Goal: Task Accomplishment & Management: Manage account settings

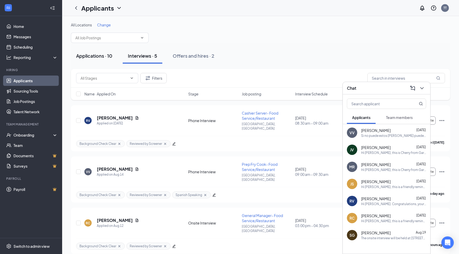
click at [105, 62] on button "Applications · 10" at bounding box center [94, 56] width 47 height 16
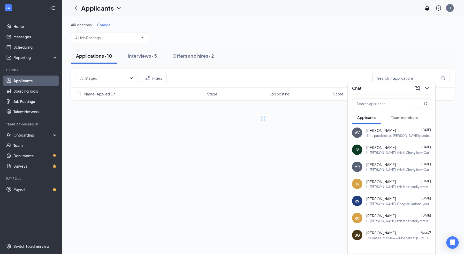
click at [375, 94] on div at bounding box center [391, 102] width 87 height 17
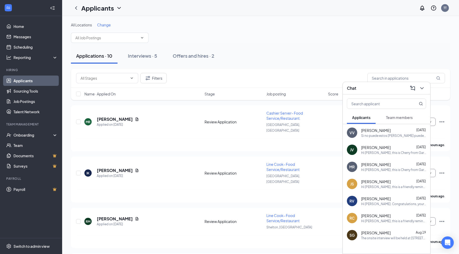
click at [379, 84] on div "Chat" at bounding box center [386, 88] width 87 height 12
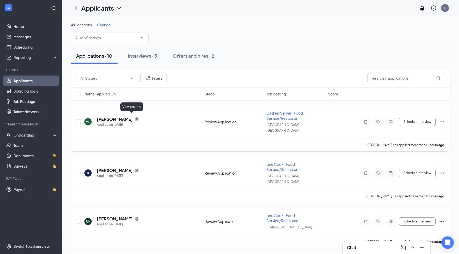
click at [135, 117] on icon "Document" at bounding box center [137, 119] width 4 height 4
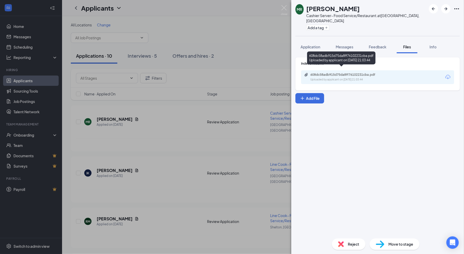
click at [364, 73] on div "608dc58adb915d75da8ff76102231cba.pdf" at bounding box center [347, 75] width 72 height 4
click at [158, 135] on div "[PERSON_NAME] Cashier Server- Food Service/Restaurant. at [GEOGRAPHIC_DATA], [G…" at bounding box center [232, 127] width 464 height 254
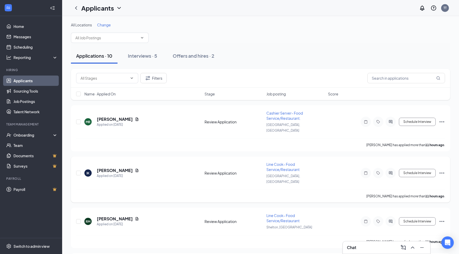
click at [135, 168] on div "[PERSON_NAME]" at bounding box center [118, 171] width 42 height 6
click at [137, 169] on icon "Document" at bounding box center [137, 170] width 3 height 3
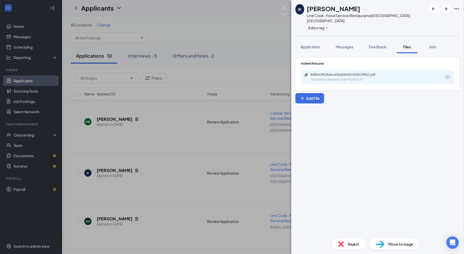
click at [358, 81] on div "Indeed Resume 508b429b2b8cc655abbf407432b19fb2.pdf Uploaded by applicant on [DA…" at bounding box center [378, 73] width 165 height 33
click at [358, 78] on div "508b429b2b8cc655abbf407432b19fb2.pdf Uploaded by applicant on [DATE] 20:32:07" at bounding box center [377, 77] width 153 height 14
click at [355, 77] on div "508b429b2b8cc655abbf407432b19fb2.pdf Uploaded by applicant on [DATE] 20:32:07" at bounding box center [377, 77] width 153 height 14
click at [354, 78] on div "Uploaded by applicant on [DATE] 20:32:07" at bounding box center [350, 80] width 78 height 4
click at [135, 88] on div "IK [PERSON_NAME] Line Cook- Food Service/Restaurant at [GEOGRAPHIC_DATA], [GEOG…" at bounding box center [232, 127] width 464 height 254
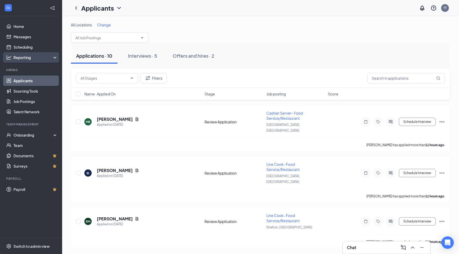
click at [32, 60] on div "Reporting" at bounding box center [35, 57] width 44 height 5
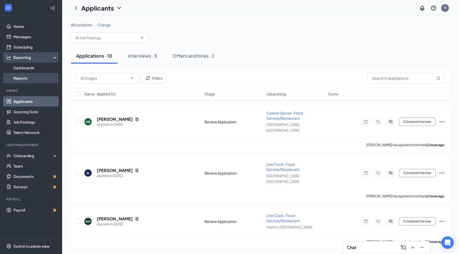
click at [39, 78] on link "Reports" at bounding box center [35, 78] width 44 height 10
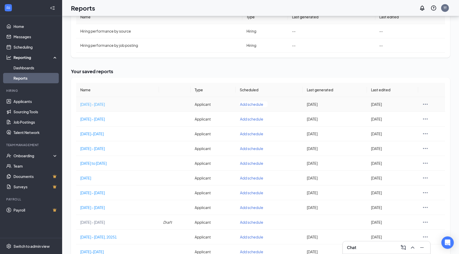
scroll to position [76, 0]
click at [157, 70] on h2 "Your saved reports" at bounding box center [260, 71] width 379 height 6
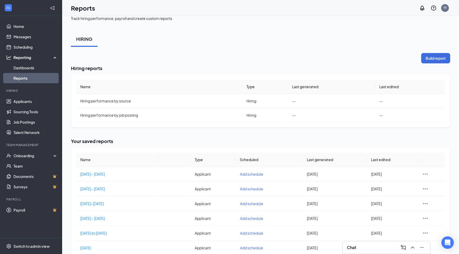
scroll to position [0, 0]
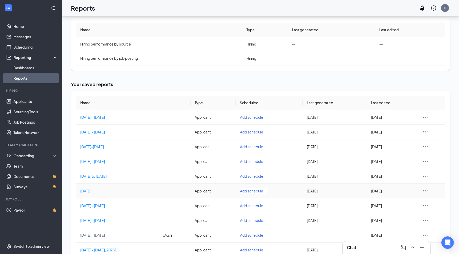
scroll to position [233, 0]
